Goal: Check status: Check status

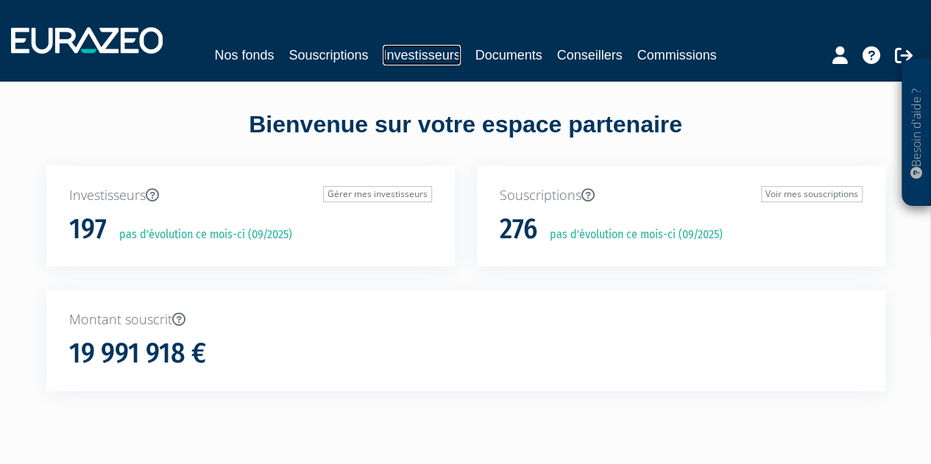
click at [393, 60] on link "Investisseurs" at bounding box center [421, 55] width 77 height 21
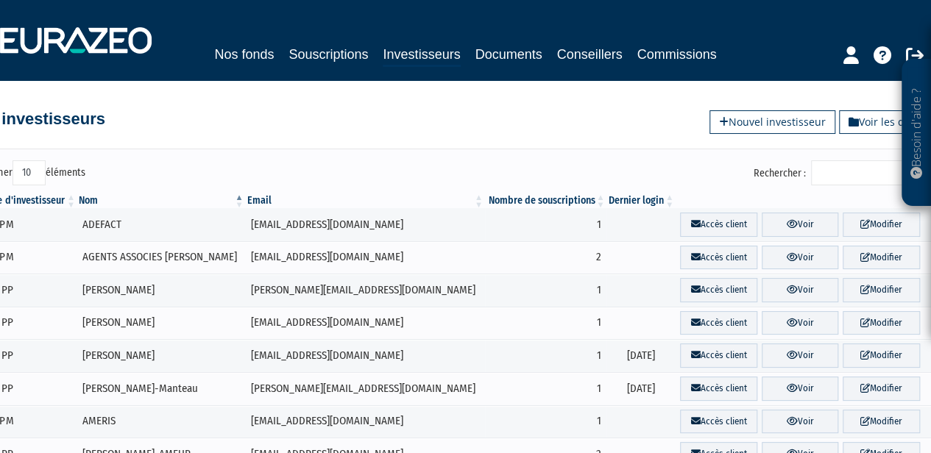
click at [846, 179] on input "Rechercher :" at bounding box center [881, 172] width 140 height 25
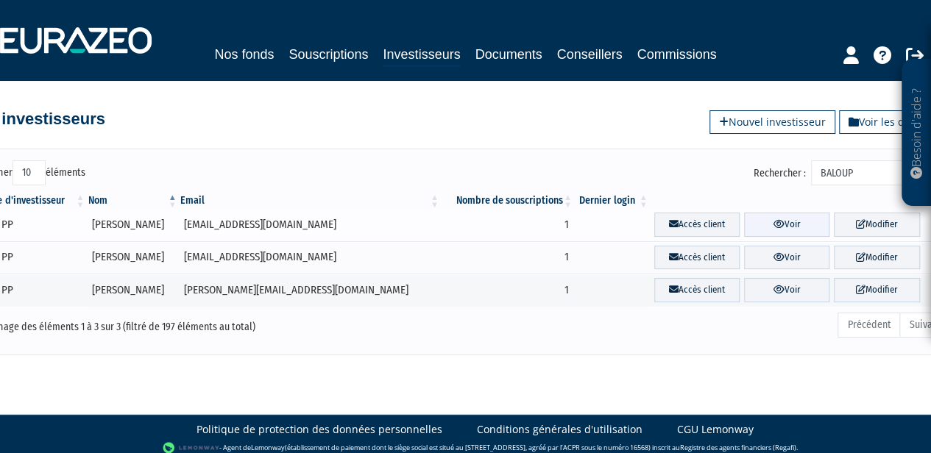
type input "BALOUP"
click at [796, 223] on link "Voir" at bounding box center [786, 225] width 85 height 24
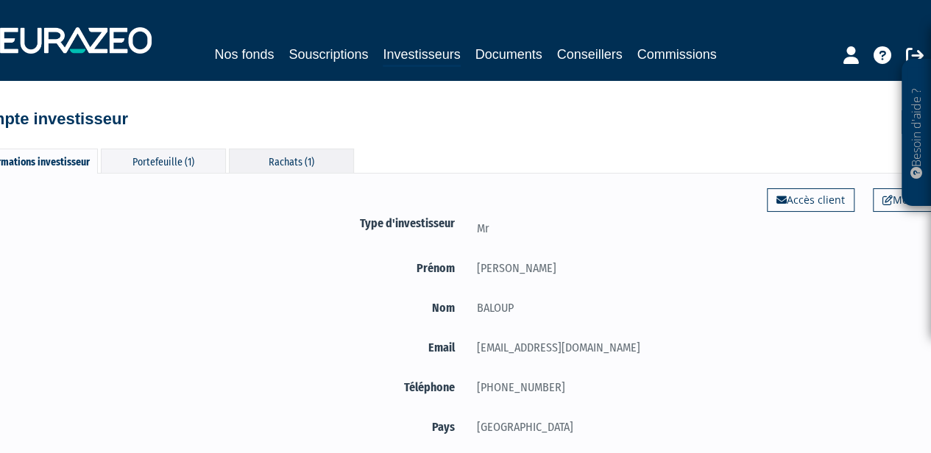
click at [285, 151] on div "Rachats (1)" at bounding box center [291, 161] width 125 height 24
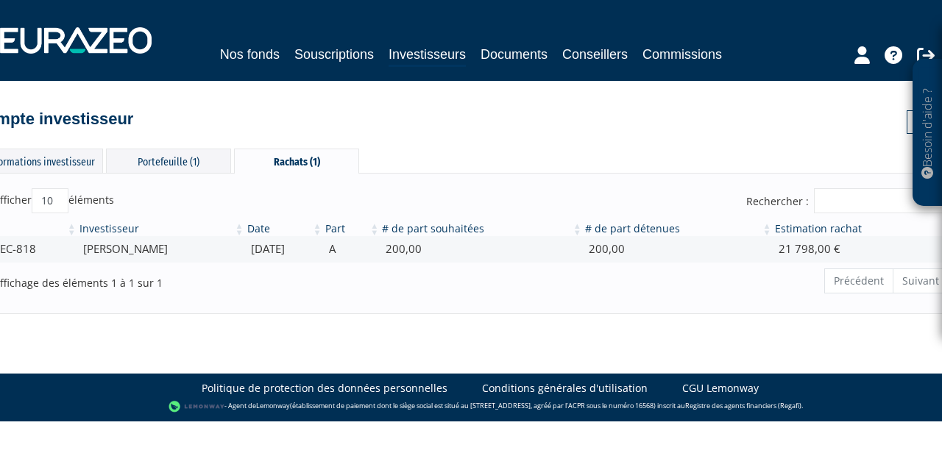
click at [160, 174] on div "Afficher 10 25 50 100 éléments Rechercher : Investisseur Date Part # de part so…" at bounding box center [471, 243] width 986 height 140
click at [154, 161] on div "Portefeuille (1)" at bounding box center [168, 161] width 125 height 24
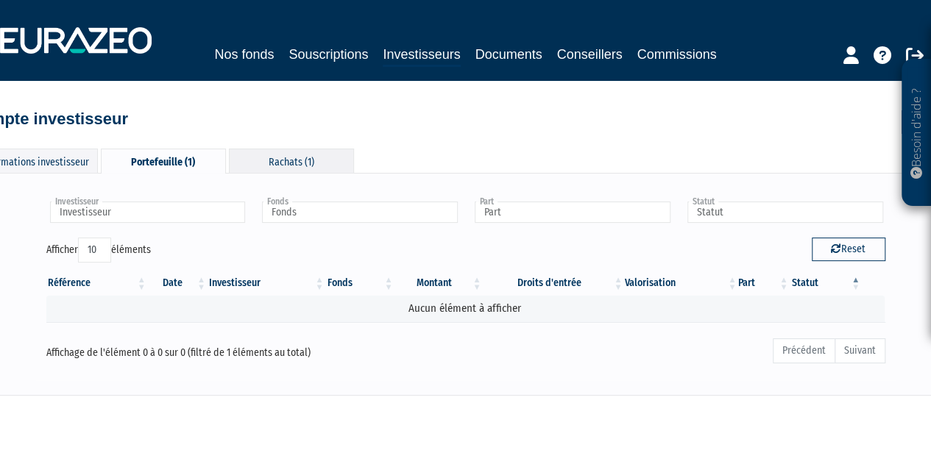
click at [280, 154] on div "Rachats (1)" at bounding box center [291, 161] width 125 height 24
